Goal: Navigation & Orientation: Find specific page/section

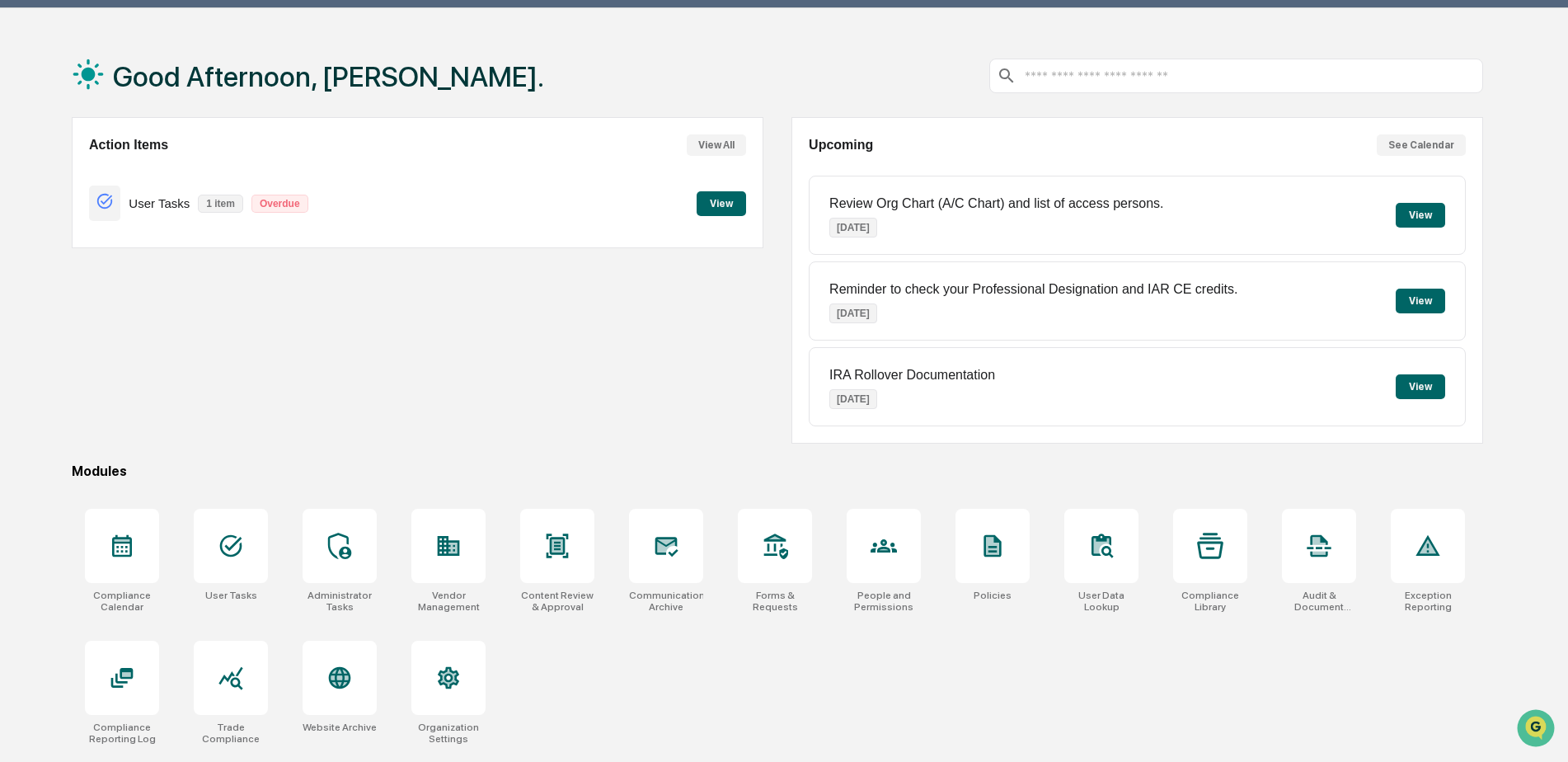
scroll to position [78, 0]
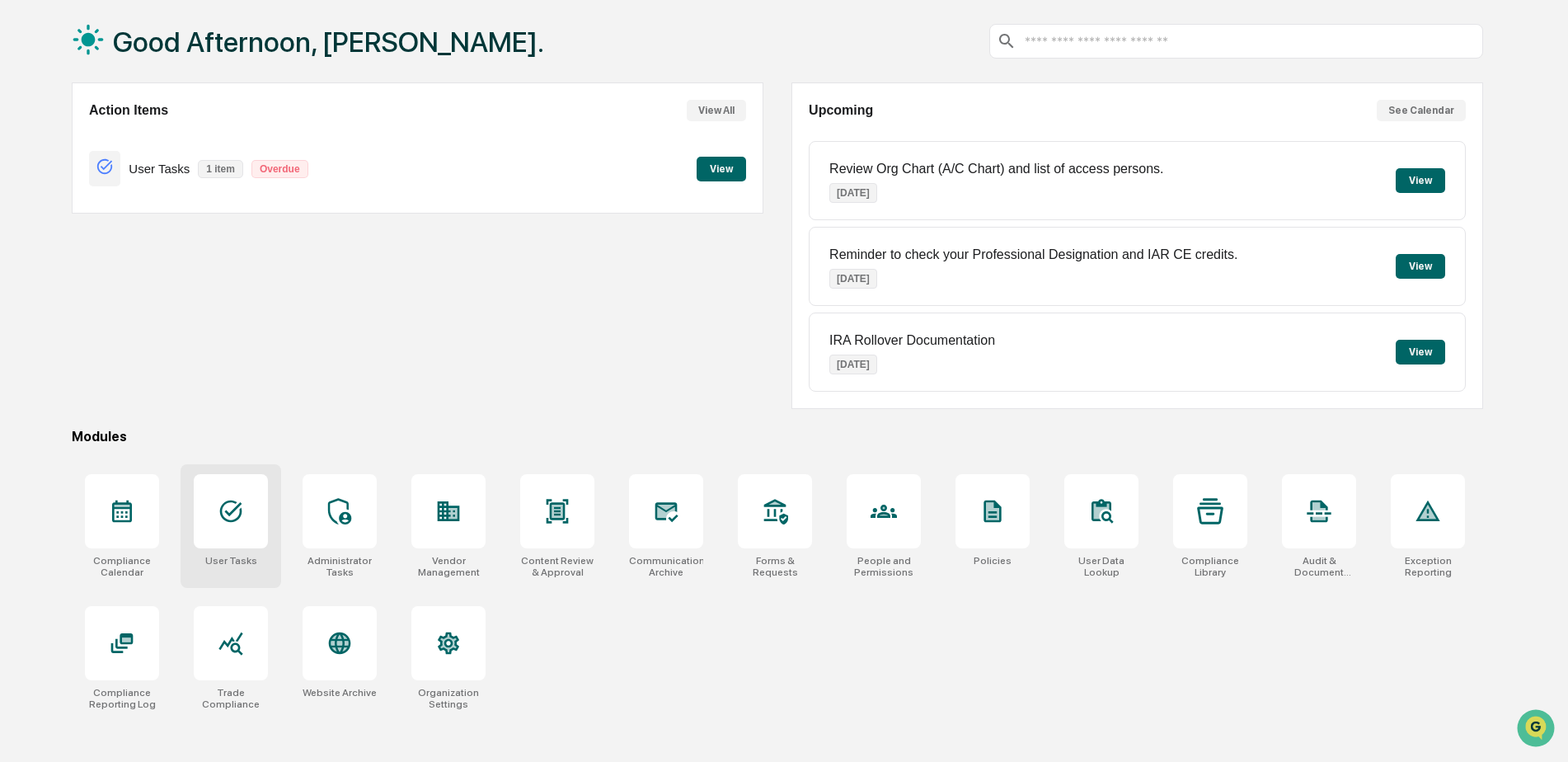
click at [232, 515] on icon at bounding box center [230, 511] width 26 height 26
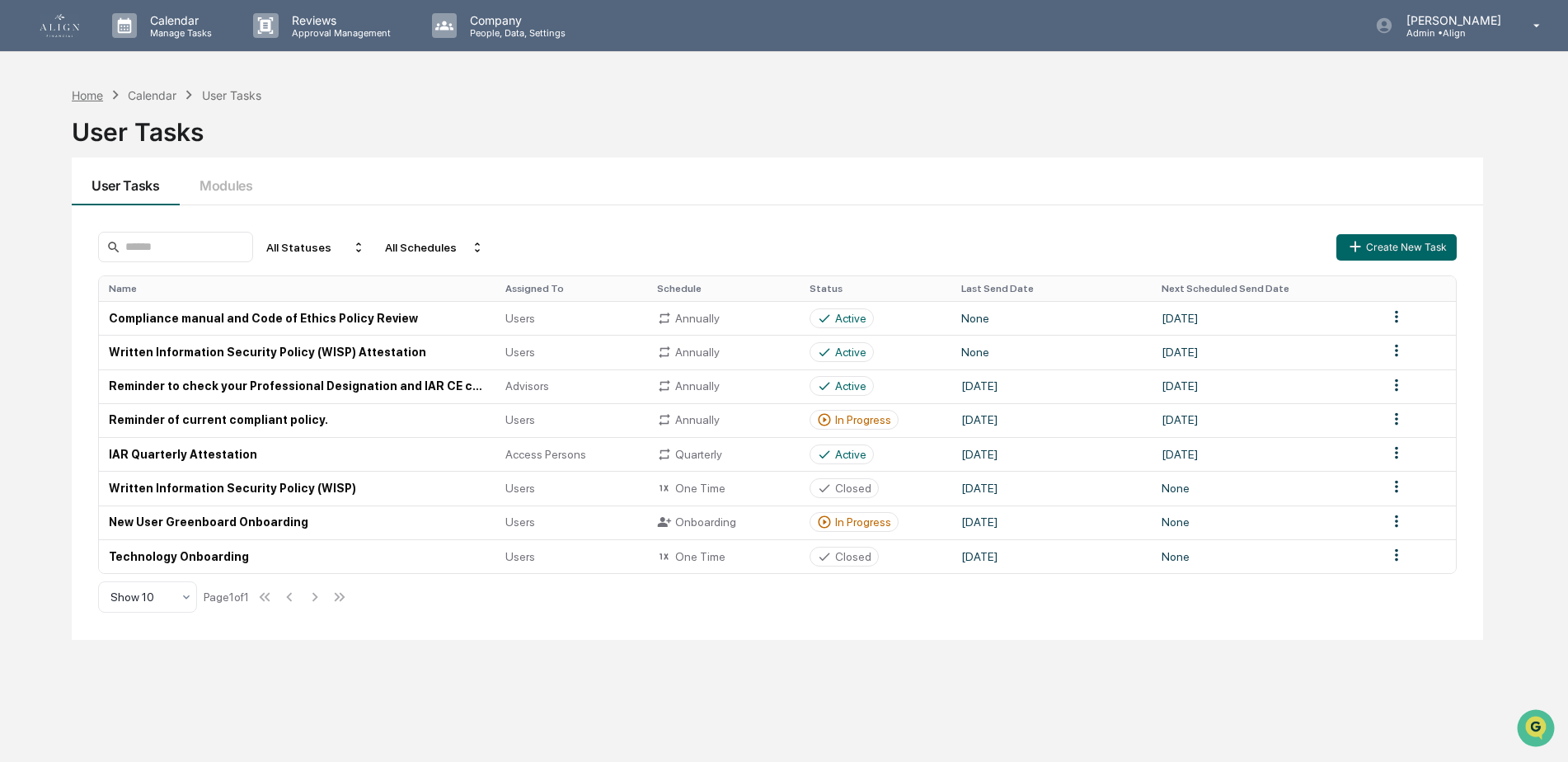
click at [90, 94] on div "Home" at bounding box center [87, 95] width 31 height 14
